Goal: Transaction & Acquisition: Purchase product/service

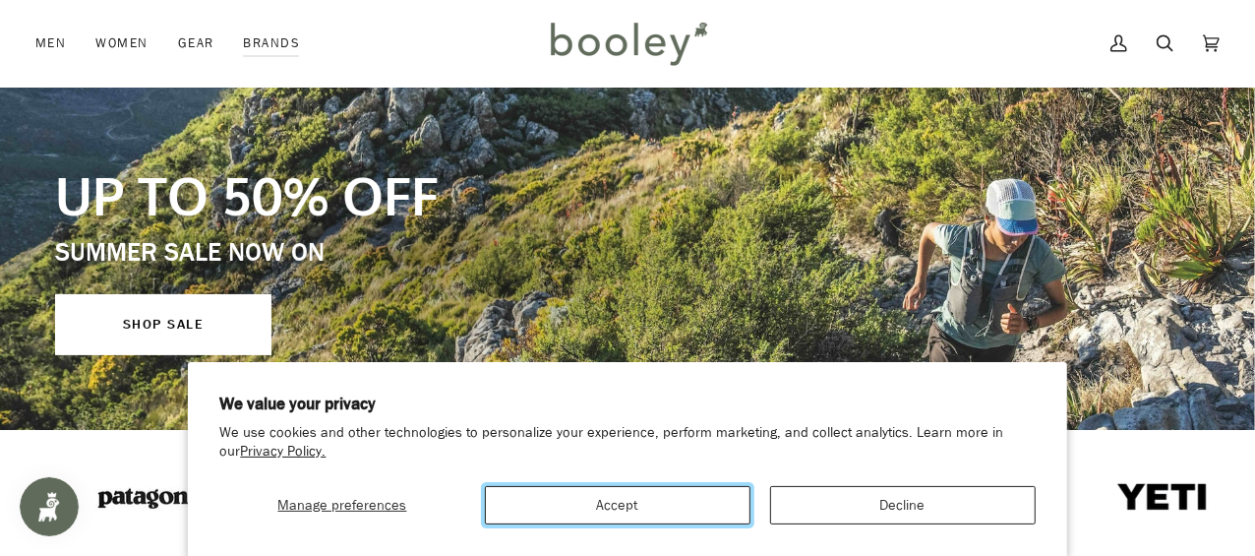
click at [630, 514] on button "Accept" at bounding box center [617, 505] width 265 height 38
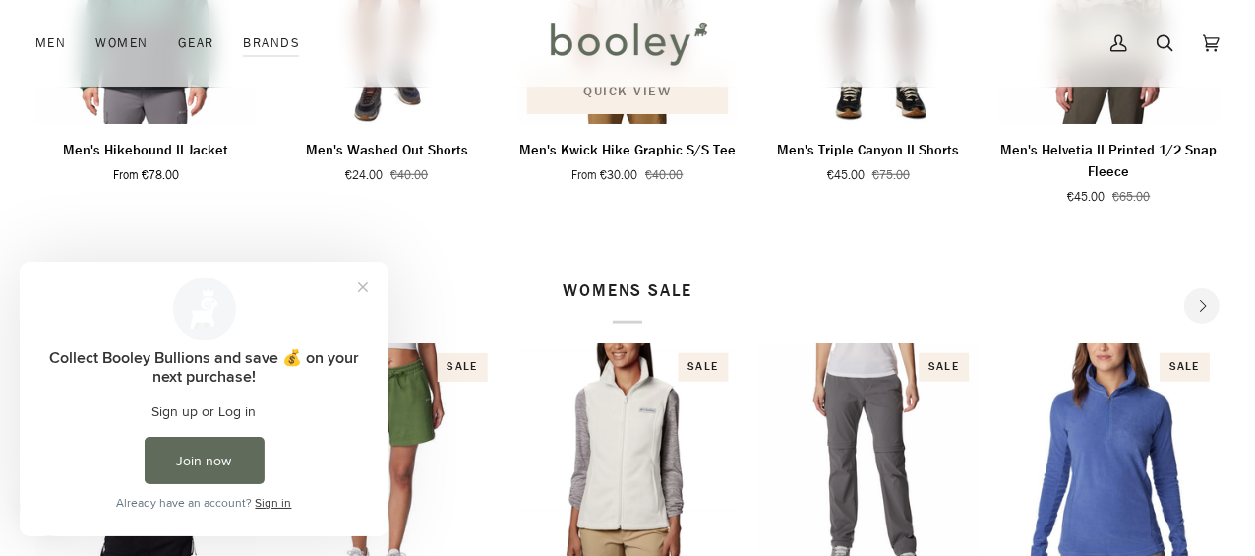
scroll to position [983, 0]
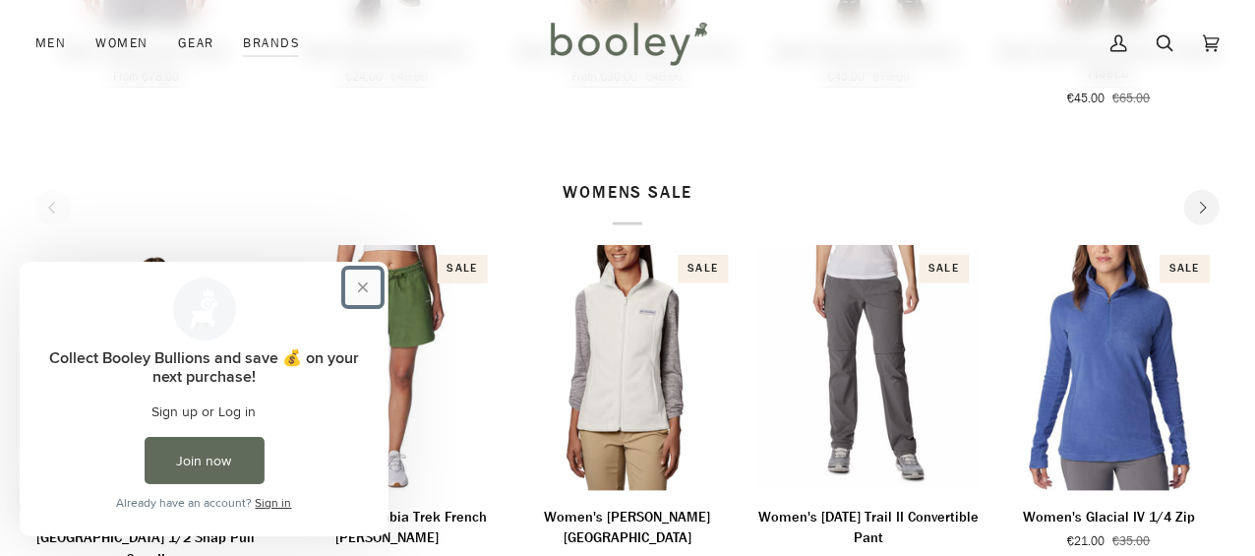
click at [360, 283] on button "Close prompt" at bounding box center [362, 285] width 35 height 35
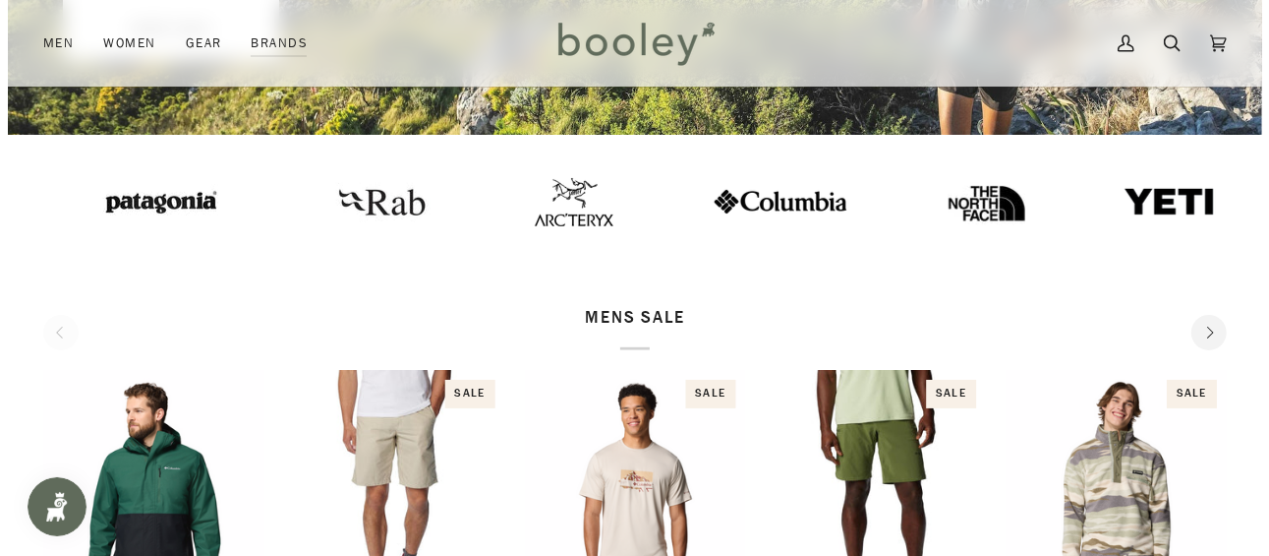
scroll to position [295, 0]
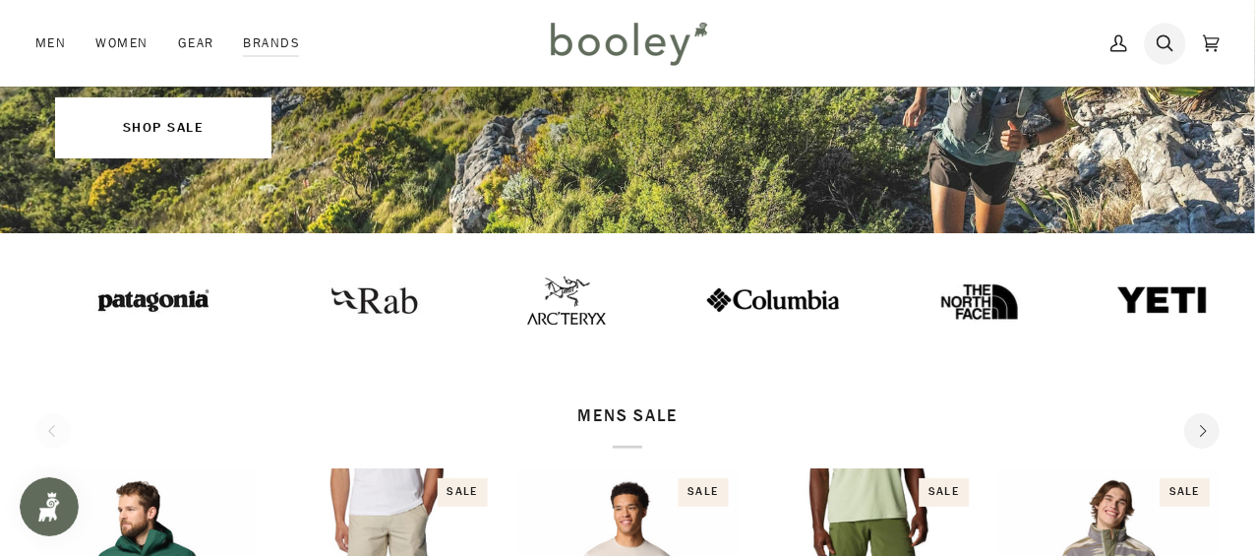
click at [1166, 35] on icon at bounding box center [1164, 43] width 17 height 29
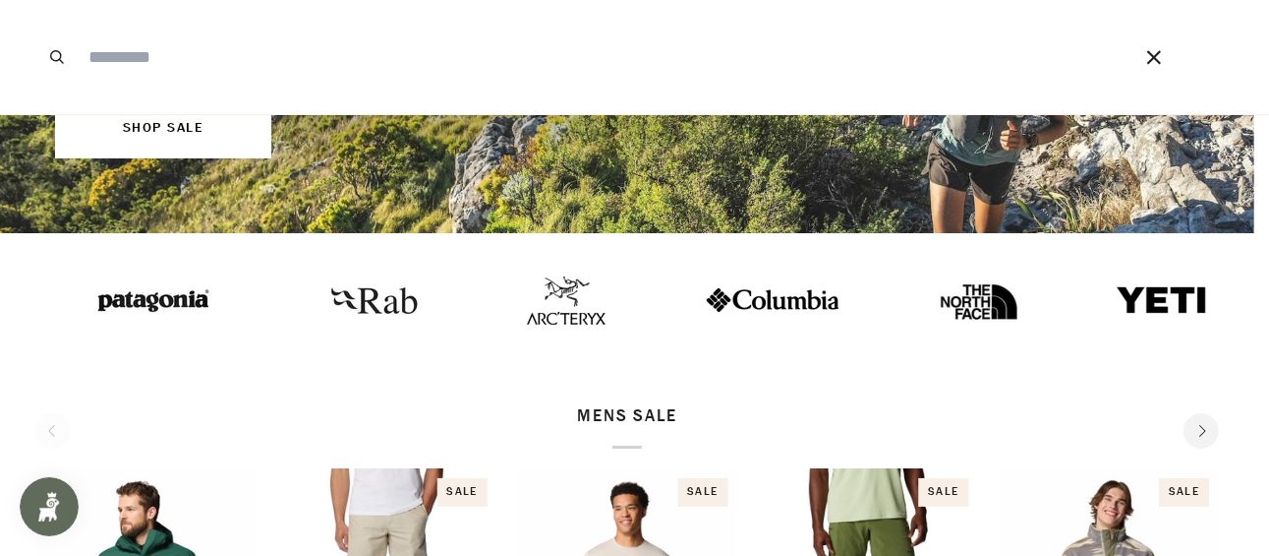
click at [139, 61] on input "Search our store" at bounding box center [582, 57] width 1007 height 114
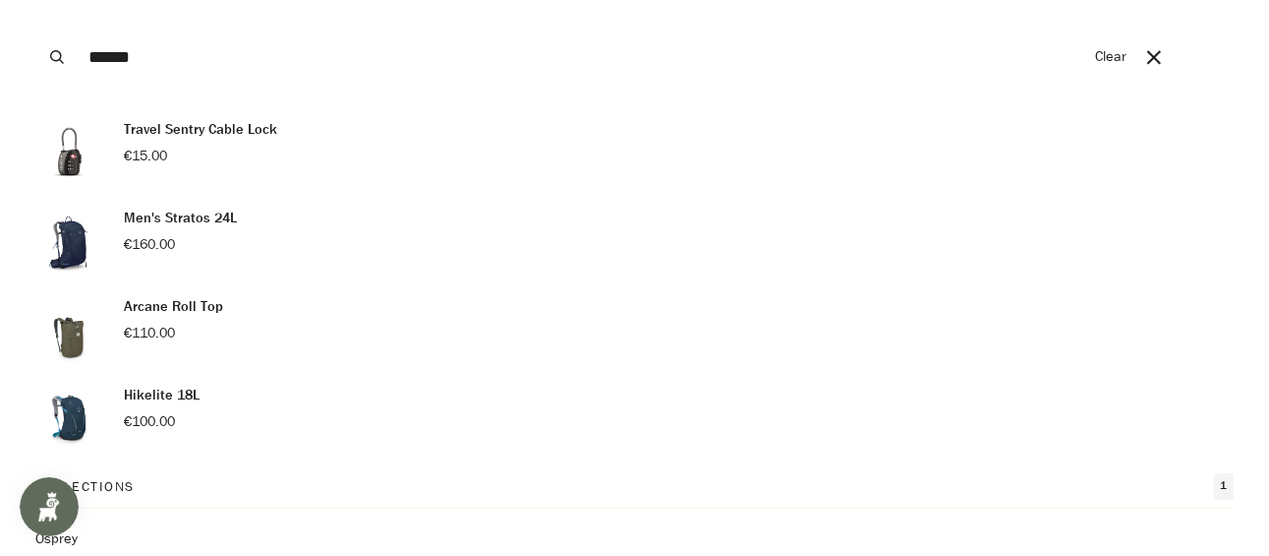
scroll to position [572, 0]
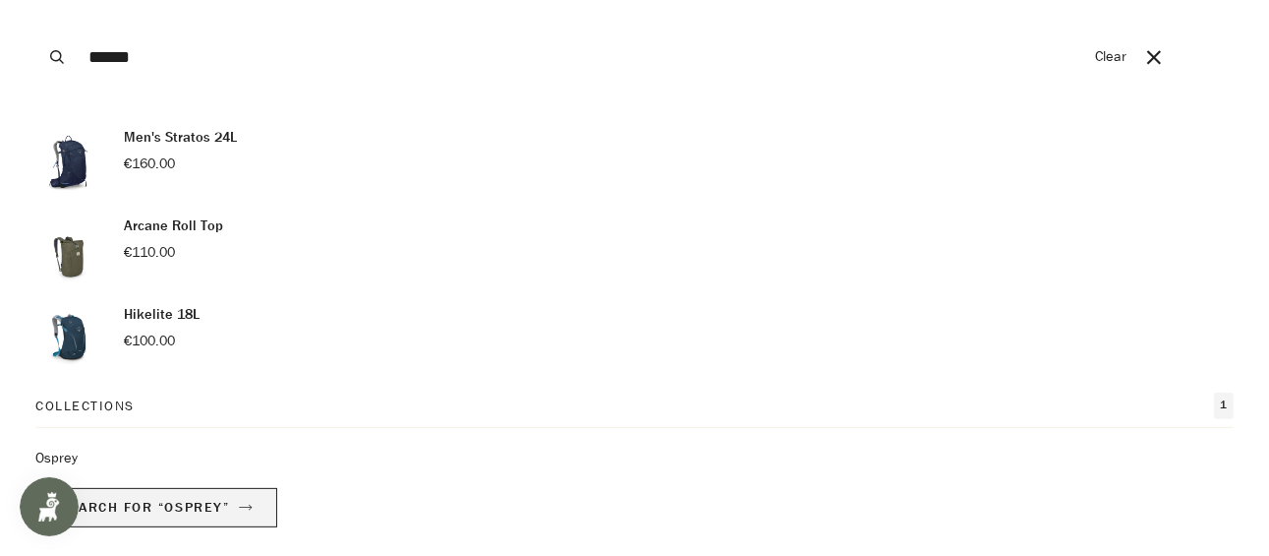
type input "******"
click at [184, 499] on span "Search for “Osprey”" at bounding box center [144, 507] width 169 height 19
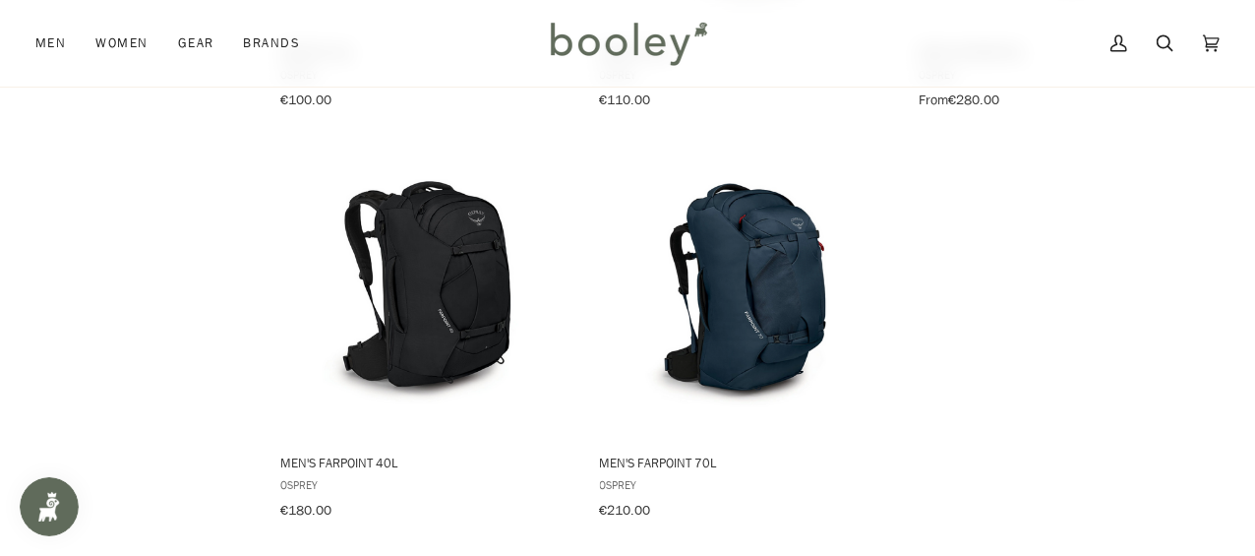
scroll to position [2851, 0]
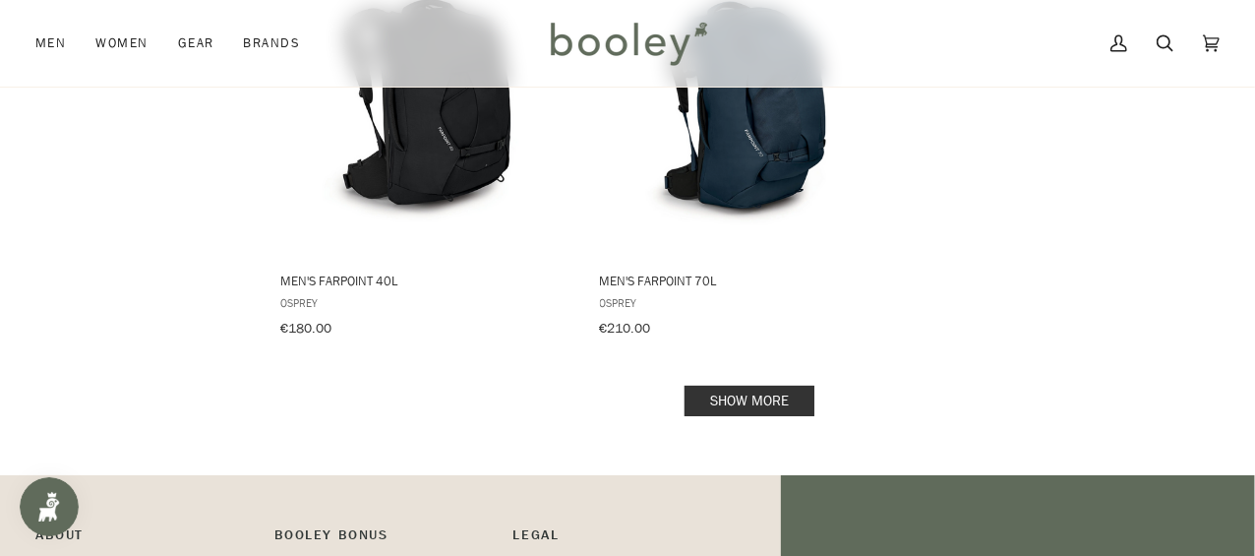
click at [761, 385] on link "Show more" at bounding box center [749, 400] width 130 height 30
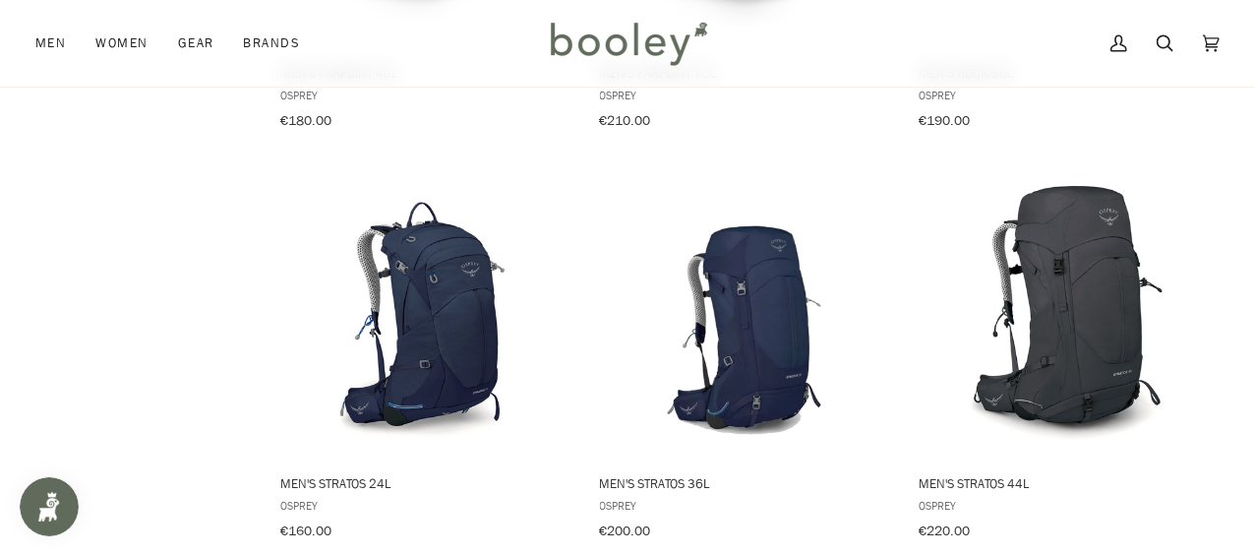
scroll to position [3146, 0]
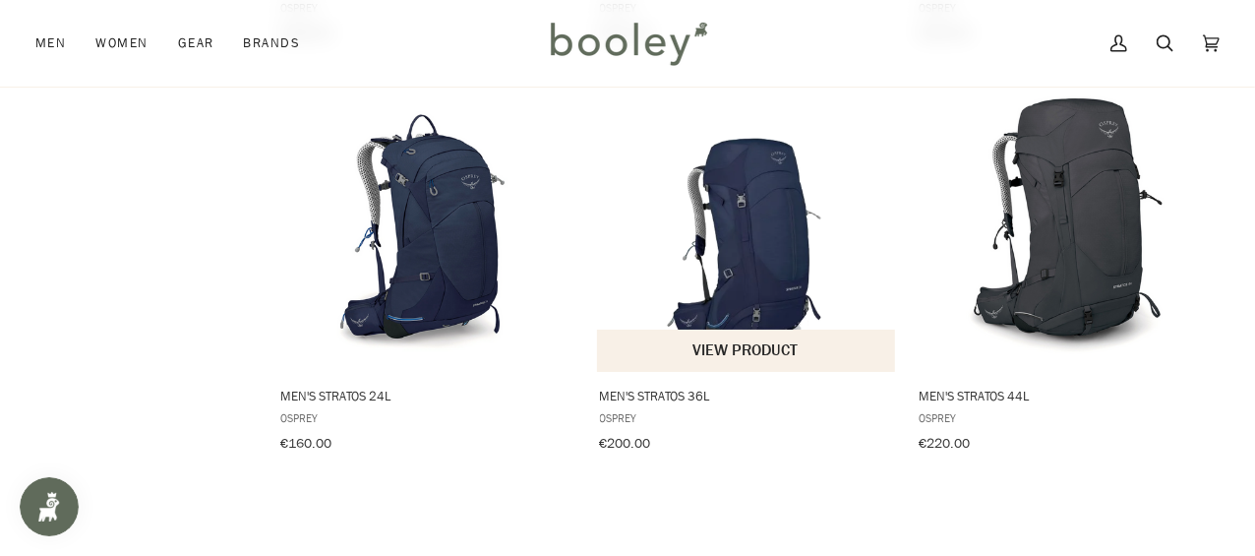
click at [749, 228] on img "Men's Stratos 36L" at bounding box center [746, 224] width 295 height 295
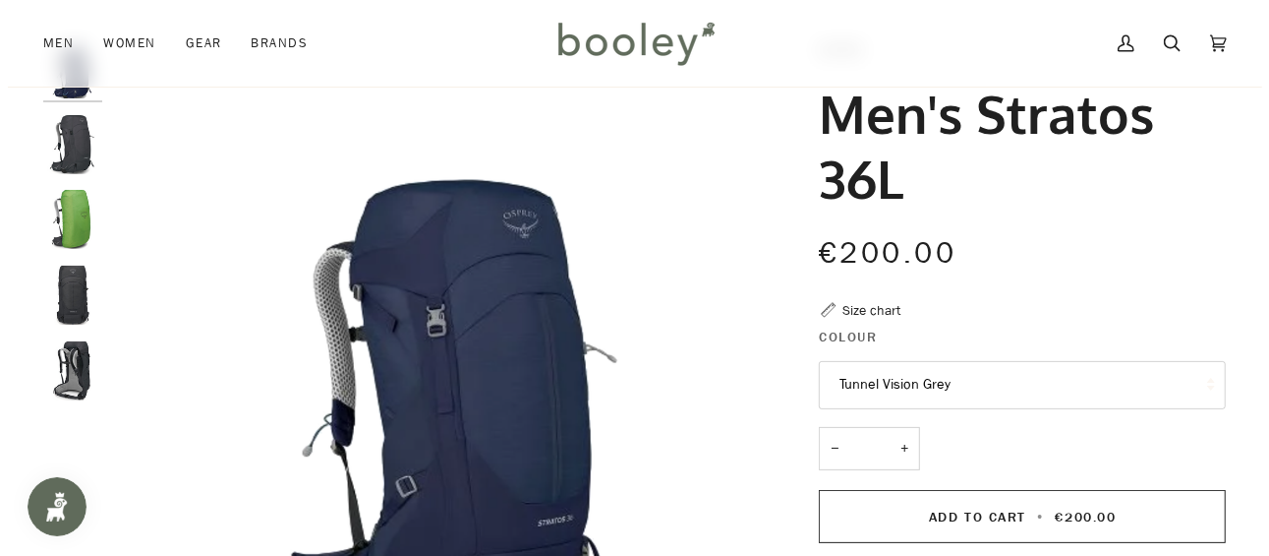
scroll to position [197, 0]
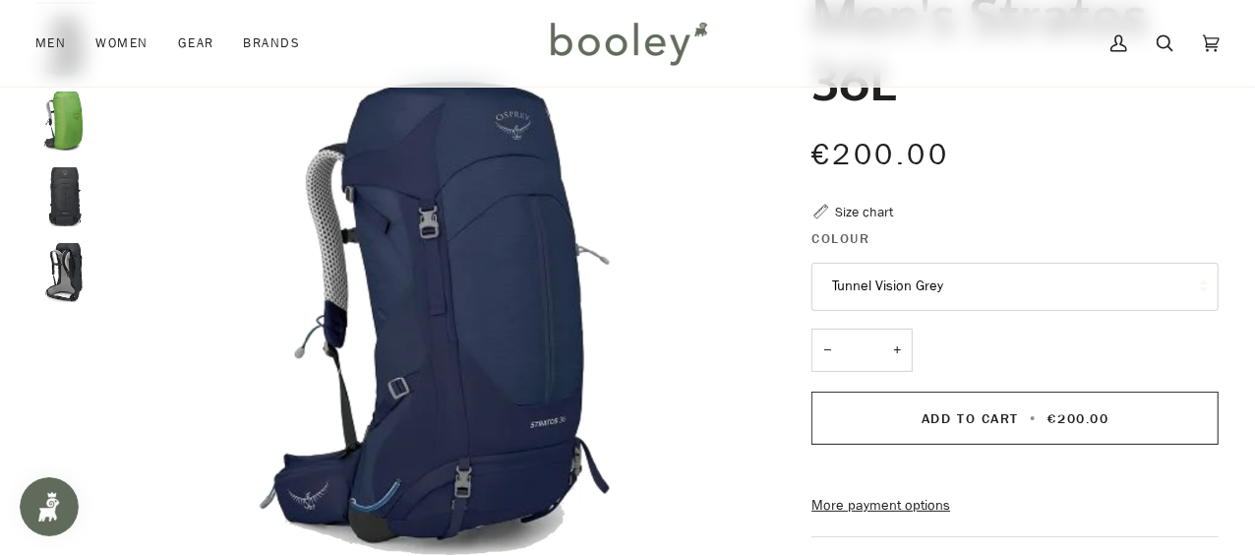
click at [858, 204] on div "Size chart" at bounding box center [864, 212] width 58 height 21
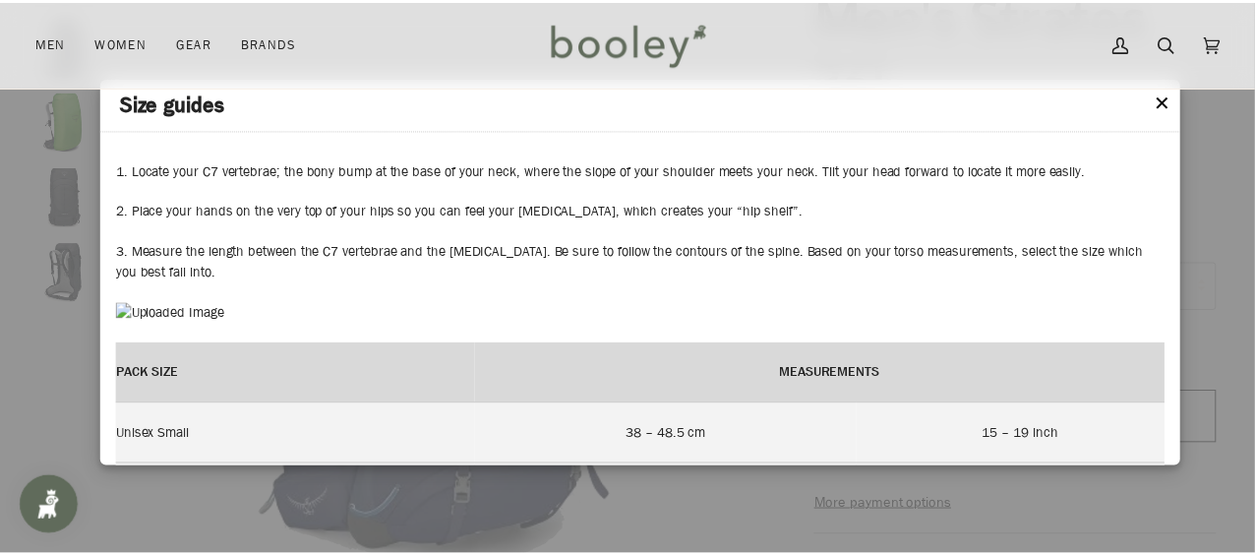
scroll to position [0, 0]
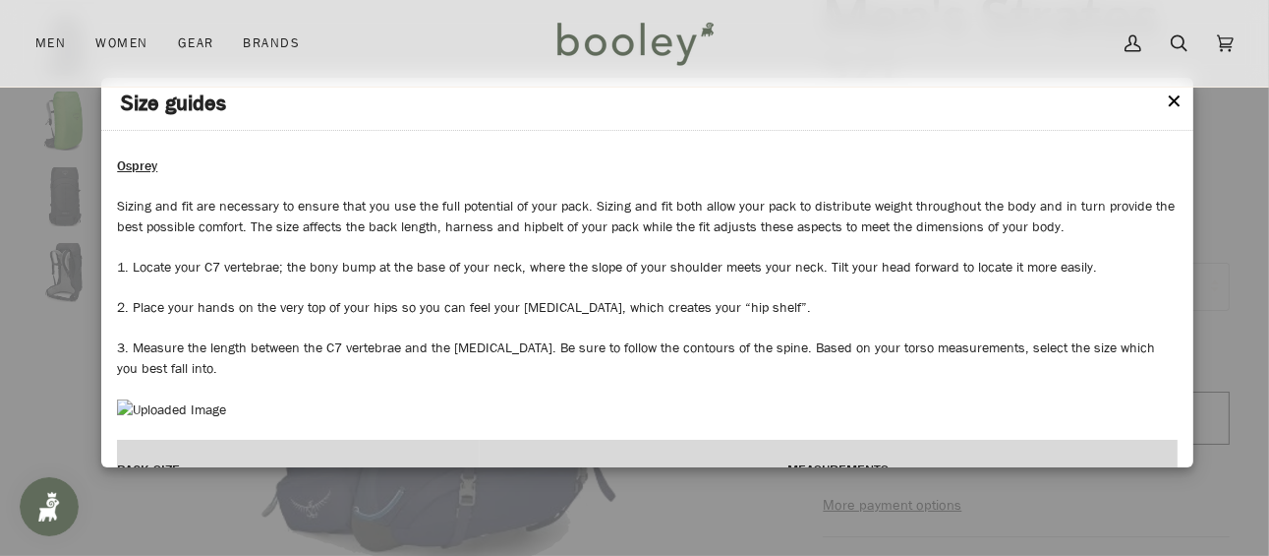
click at [1176, 98] on button "✕" at bounding box center [1175, 102] width 17 height 29
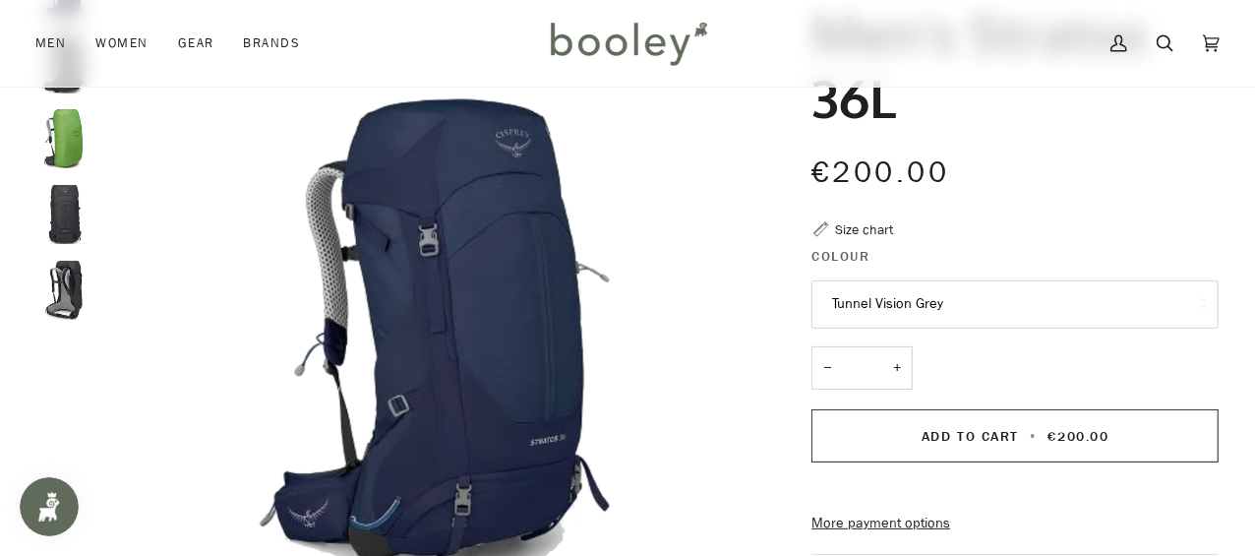
scroll to position [197, 0]
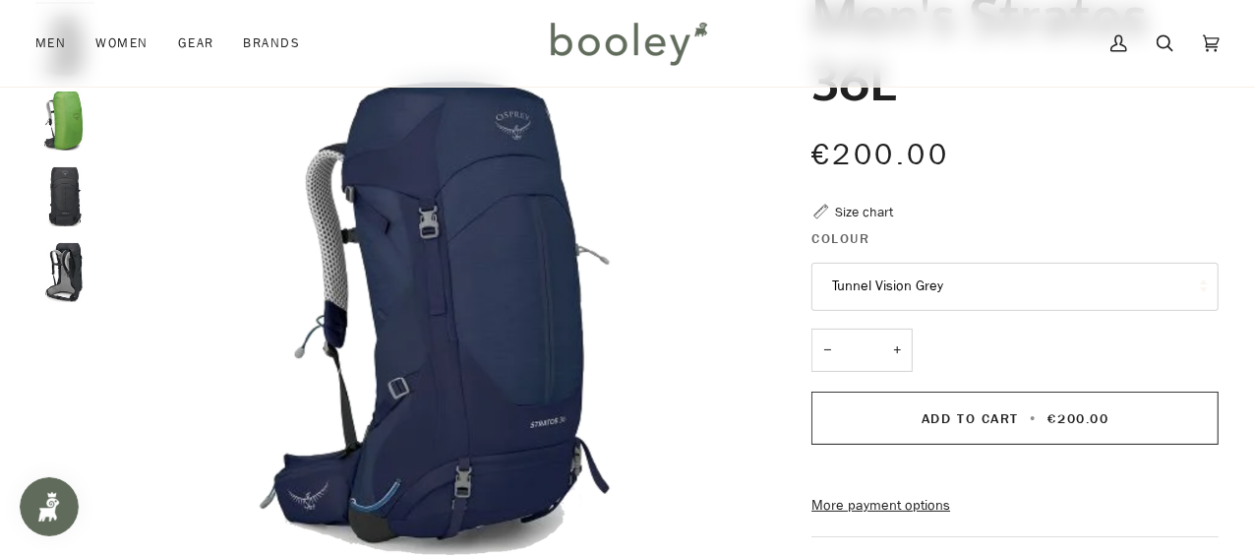
click at [61, 264] on img "Men's Osprey Stratos 36L Tunnel Vision Grey - Booley Galway" at bounding box center [64, 272] width 59 height 59
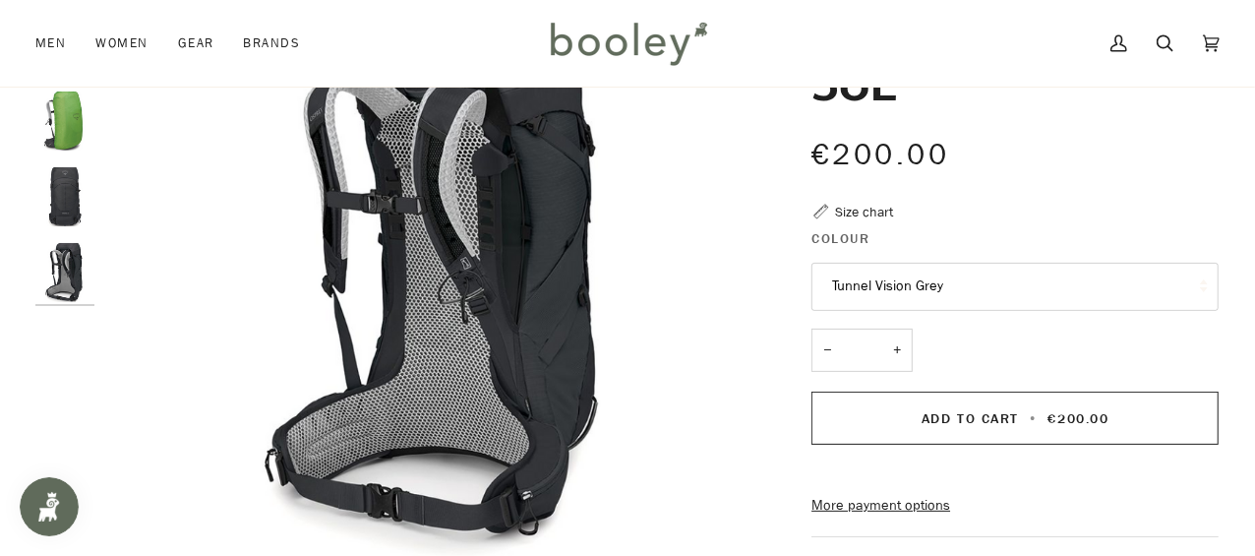
scroll to position [98, 0]
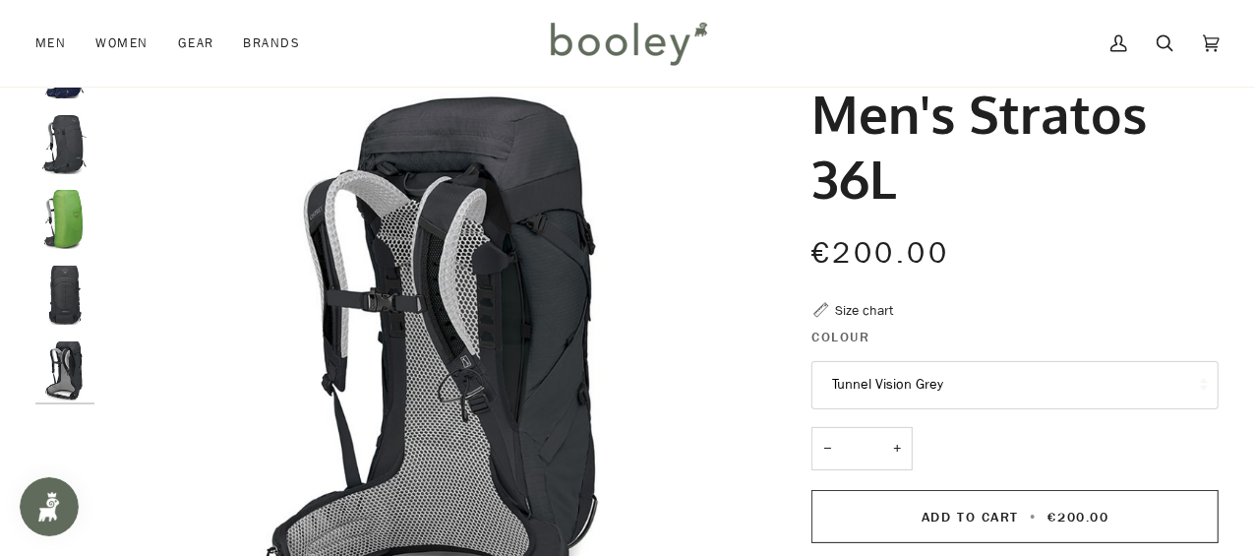
click at [63, 142] on img "Men's Osprey Stratos 36L Tunnel Vision Grey - Booley Galway" at bounding box center [64, 144] width 59 height 59
